Goal: Information Seeking & Learning: Learn about a topic

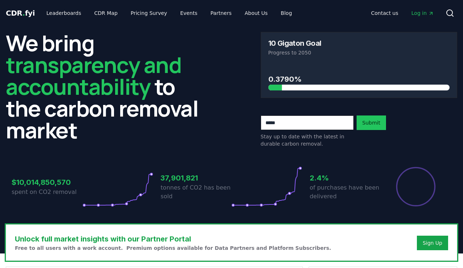
click at [421, 14] on span "Log in" at bounding box center [422, 12] width 22 height 7
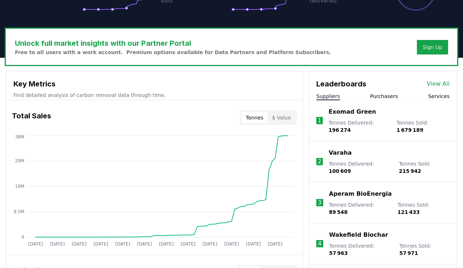
scroll to position [182, 0]
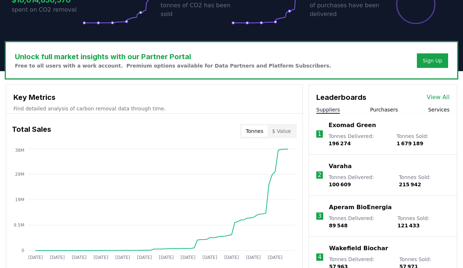
click at [378, 114] on li "1 Exomad Green Tonnes Delivered : 196 274 Tonnes Sold : 1 679 189" at bounding box center [383, 134] width 148 height 41
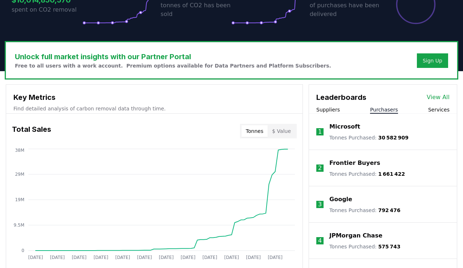
click at [379, 111] on button "Purchasers" at bounding box center [384, 109] width 28 height 7
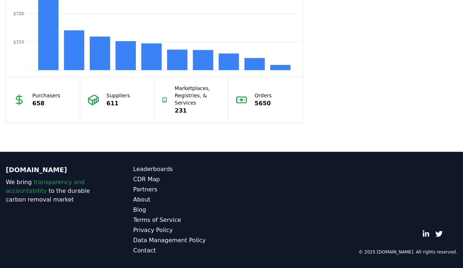
scroll to position [536, 0]
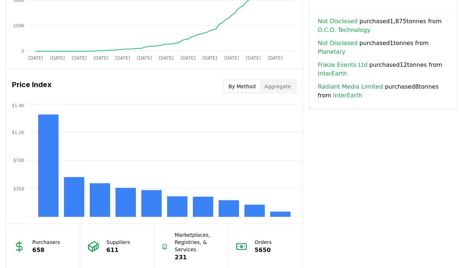
click at [290, 89] on button "Aggregate" at bounding box center [277, 87] width 35 height 12
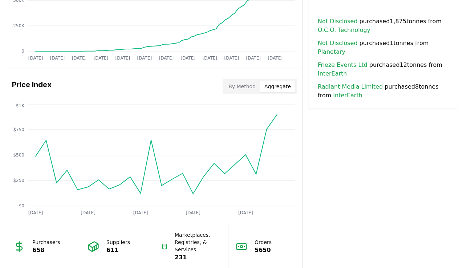
click at [242, 86] on button "By Method" at bounding box center [242, 87] width 36 height 12
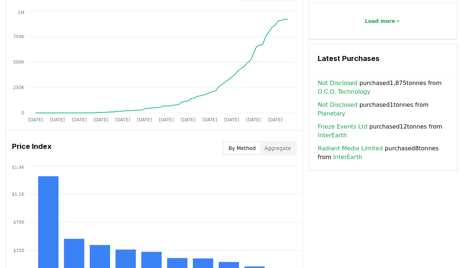
scroll to position [473, 0]
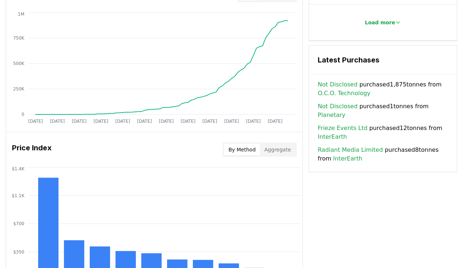
click at [373, 68] on div "Latest Purchases" at bounding box center [383, 60] width 148 height 29
click at [372, 61] on h3 "Latest Purchases" at bounding box center [382, 59] width 130 height 11
click at [359, 58] on h3 "Latest Purchases" at bounding box center [382, 59] width 130 height 11
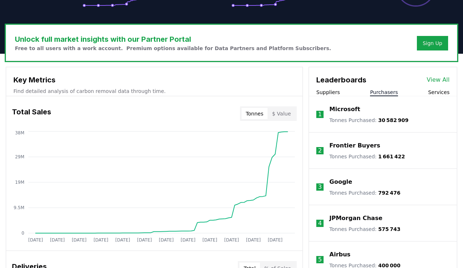
scroll to position [200, 0]
click at [334, 93] on button "Suppliers" at bounding box center [328, 92] width 24 height 7
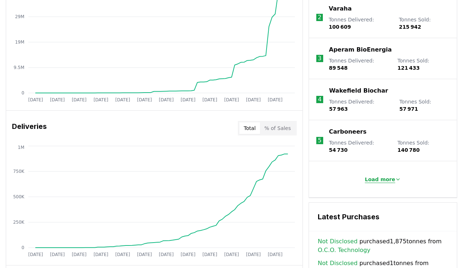
click at [386, 176] on p "Load more" at bounding box center [380, 179] width 30 height 7
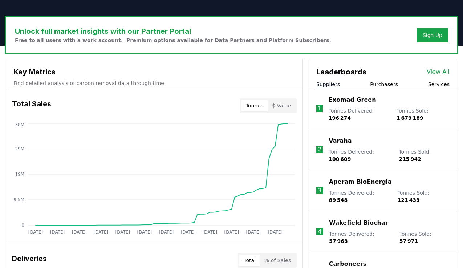
scroll to position [204, 0]
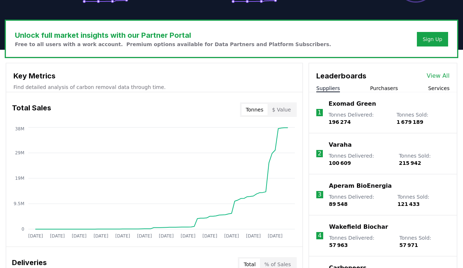
click at [431, 74] on link "View All" at bounding box center [437, 75] width 23 height 9
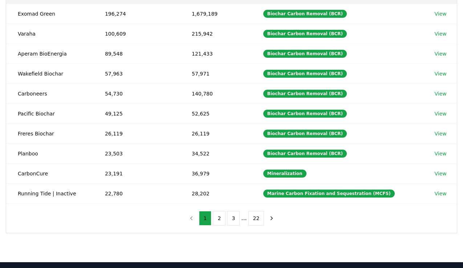
scroll to position [114, 0]
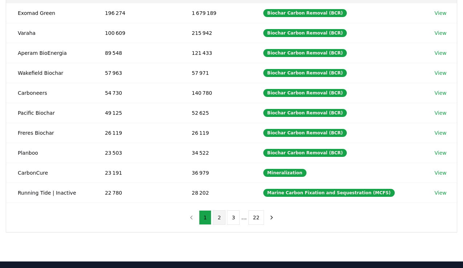
click at [221, 220] on button "2" at bounding box center [219, 217] width 13 height 15
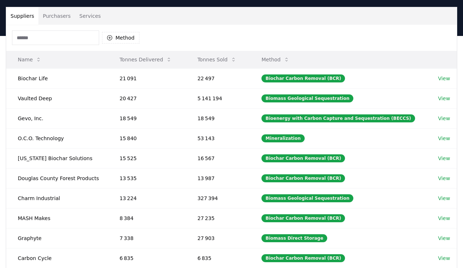
scroll to position [49, 0]
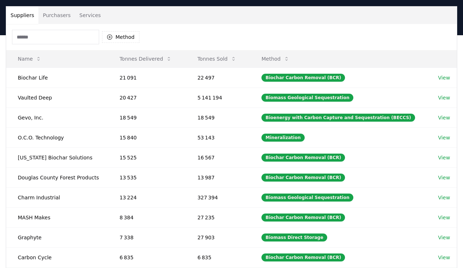
click at [71, 38] on input at bounding box center [55, 37] width 87 height 15
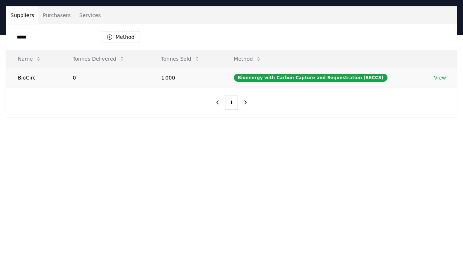
type input "*****"
click at [436, 77] on link "View" at bounding box center [439, 77] width 12 height 7
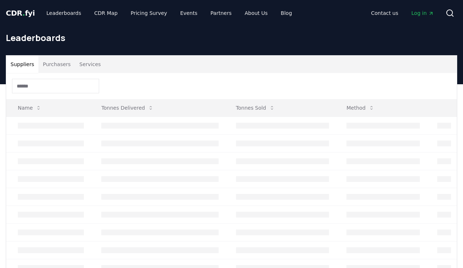
scroll to position [49, 0]
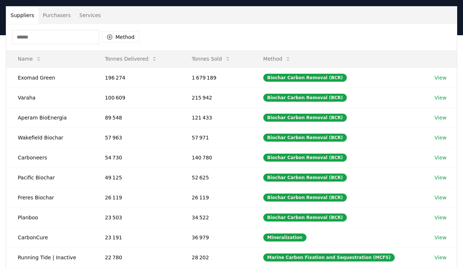
click at [41, 33] on input at bounding box center [55, 37] width 87 height 15
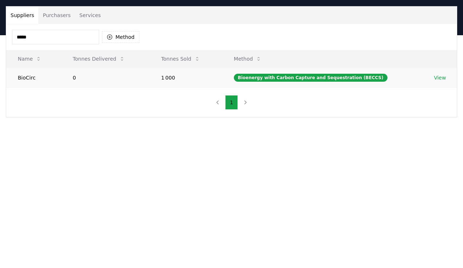
click at [34, 80] on td "BioCirc" at bounding box center [33, 77] width 55 height 20
click at [64, 39] on input "*****" at bounding box center [55, 37] width 87 height 15
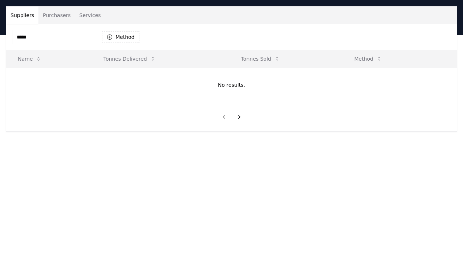
type input "****"
click at [62, 16] on button "Purchasers" at bounding box center [56, 15] width 37 height 17
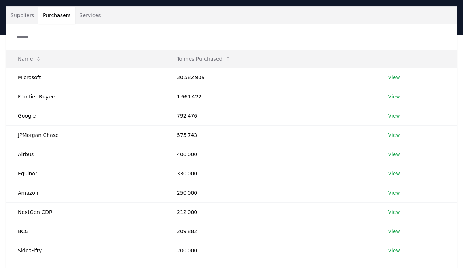
click at [57, 35] on input at bounding box center [55, 37] width 87 height 15
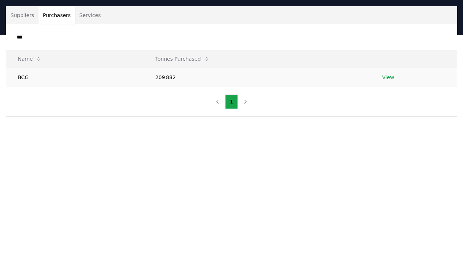
type input "***"
click at [65, 77] on td "BCG" at bounding box center [74, 76] width 137 height 19
click at [390, 81] on link "View" at bounding box center [388, 77] width 12 height 7
